Goal: Task Accomplishment & Management: Use online tool/utility

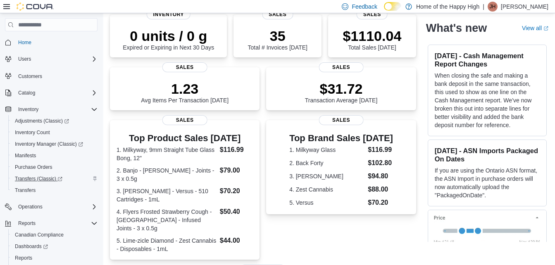
scroll to position [45, 0]
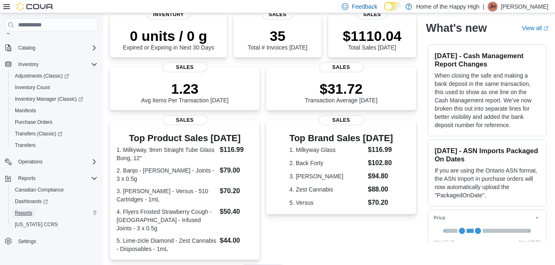
click at [23, 210] on span "Reports" at bounding box center [23, 213] width 17 height 7
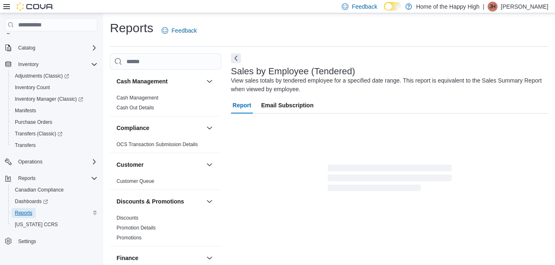
click at [28, 211] on span "Reports" at bounding box center [23, 213] width 17 height 7
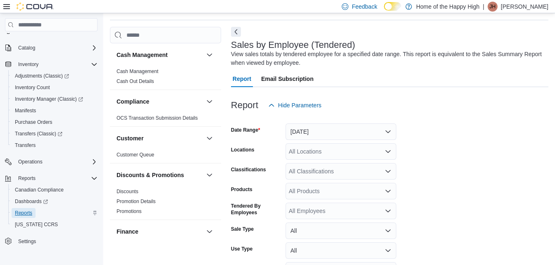
scroll to position [28, 0]
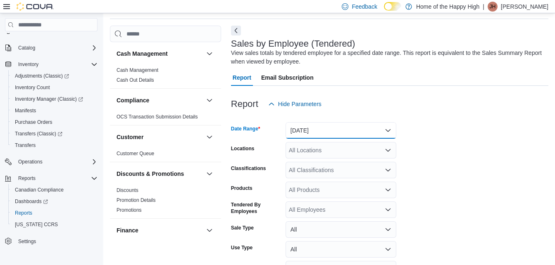
click at [341, 130] on button "[DATE]" at bounding box center [340, 130] width 111 height 17
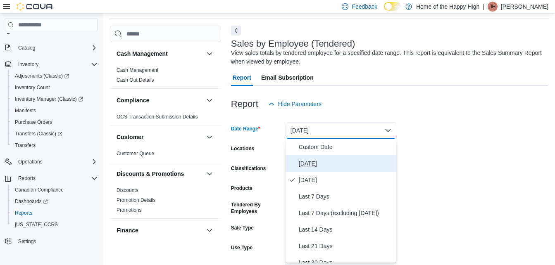
click at [310, 162] on span "[DATE]" at bounding box center [346, 164] width 94 height 10
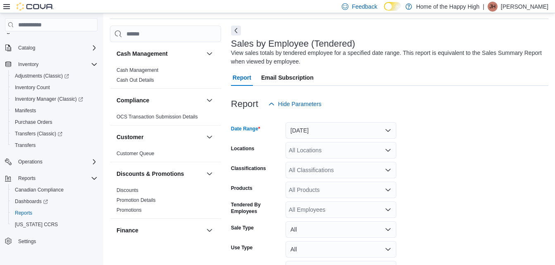
click at [355, 147] on div "All Locations" at bounding box center [340, 150] width 111 height 17
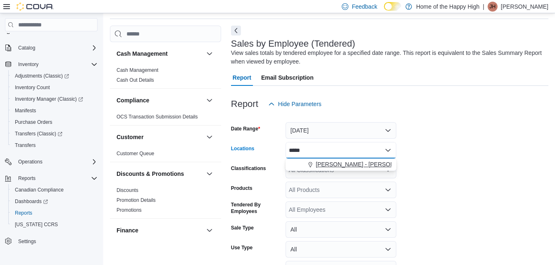
type input "*****"
click at [372, 159] on button "[PERSON_NAME] - [PERSON_NAME] - The Joint" at bounding box center [340, 165] width 111 height 12
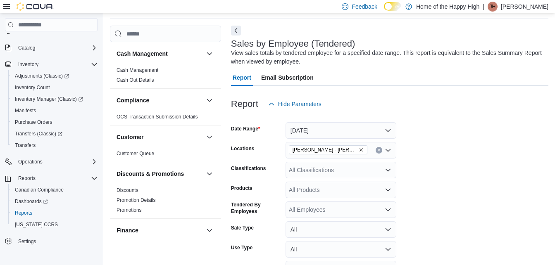
click at [467, 155] on form "Date Range [DATE] Locations [GEOGRAPHIC_DATA] - [PERSON_NAME] - The Joint Class…" at bounding box center [389, 206] width 317 height 188
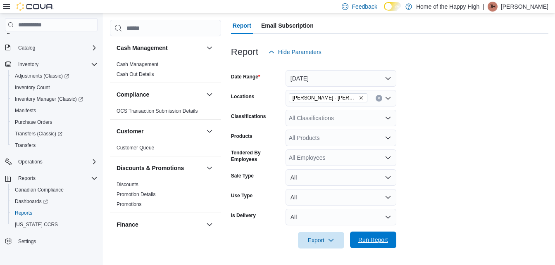
click at [370, 236] on span "Run Report" at bounding box center [373, 240] width 36 height 17
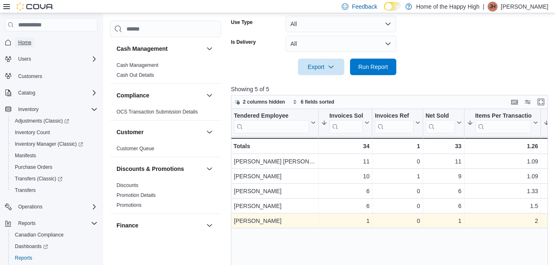
click at [25, 43] on span "Home" at bounding box center [24, 42] width 13 height 7
